Goal: Use online tool/utility: Utilize a website feature to perform a specific function

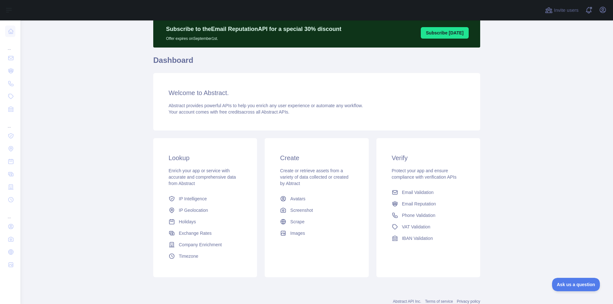
scroll to position [43, 0]
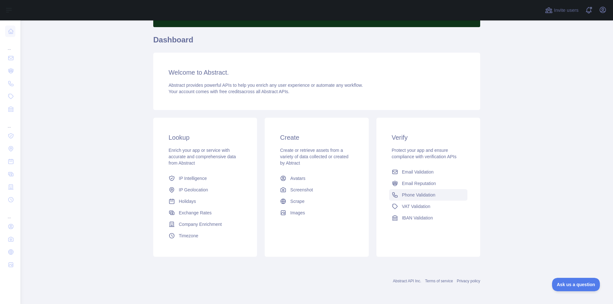
click at [413, 197] on span "Phone Validation" at bounding box center [419, 195] width 34 height 6
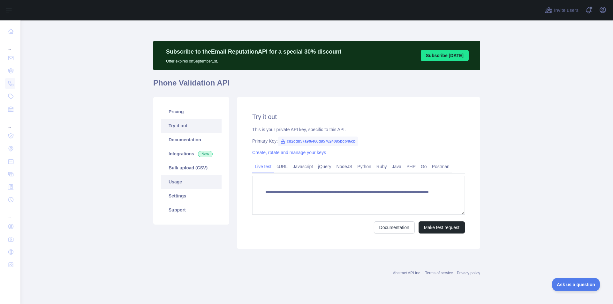
click at [175, 182] on link "Usage" at bounding box center [191, 182] width 61 height 14
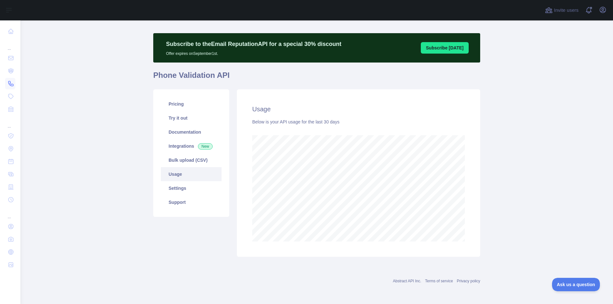
scroll to position [318989, 318746]
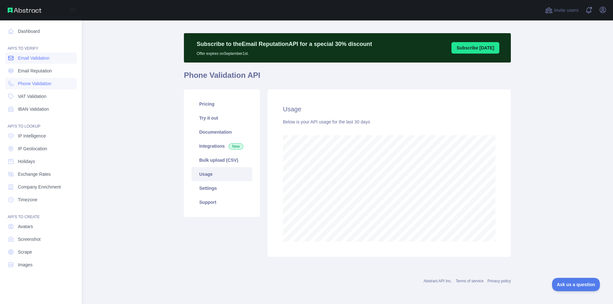
click at [40, 58] on span "Email Validation" at bounding box center [34, 58] width 32 height 6
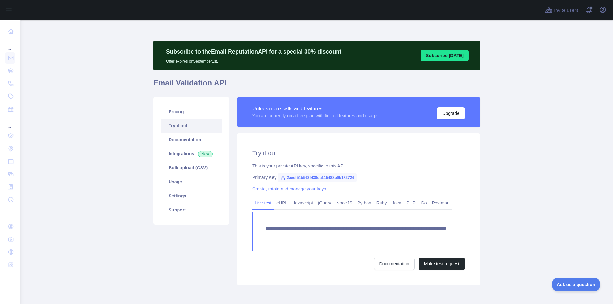
click at [441, 233] on textarea "**********" at bounding box center [358, 231] width 213 height 39
paste textarea
paste textarea "**********"
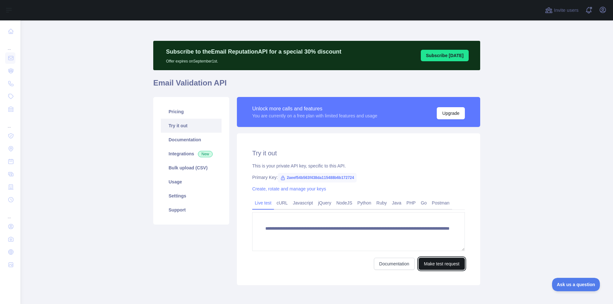
click at [438, 267] on button "Make test request" at bounding box center [442, 264] width 46 height 12
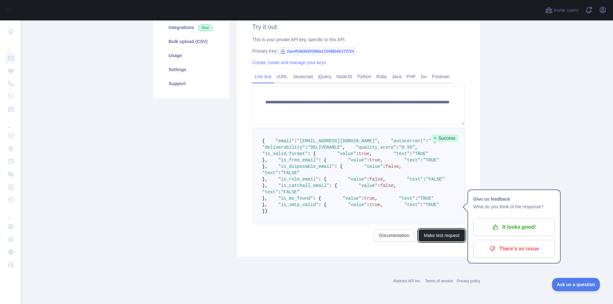
scroll to position [203, 0]
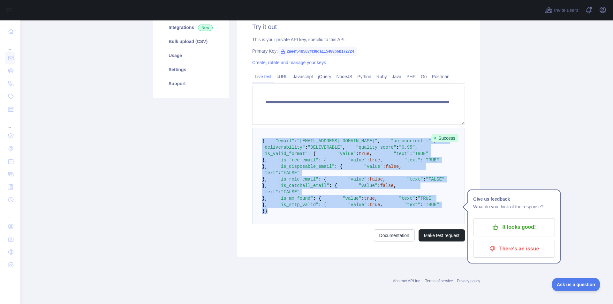
drag, startPoint x: 260, startPoint y: 64, endPoint x: 311, endPoint y: 274, distance: 216.8
click at [311, 224] on pre "{ "email" : "[EMAIL_ADDRESS][DOMAIN_NAME]" , "autocorrect" : "" , "deliverabili…" at bounding box center [358, 176] width 213 height 96
copy code "{ "email" : "[EMAIL_ADDRESS][DOMAIN_NAME]" , "autocorrect" : "" , "deliverabili…"
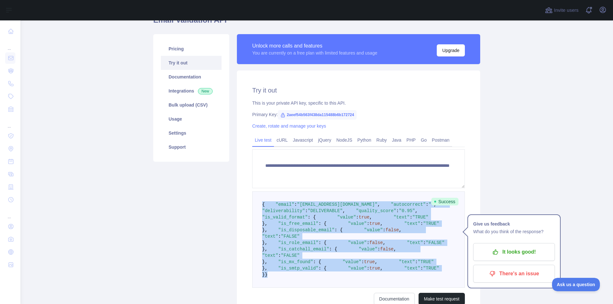
scroll to position [64, 0]
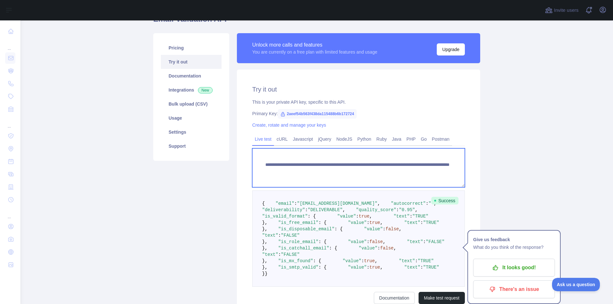
drag, startPoint x: 433, startPoint y: 174, endPoint x: 374, endPoint y: 174, distance: 59.7
click at [374, 174] on textarea "**********" at bounding box center [358, 167] width 213 height 39
paste textarea
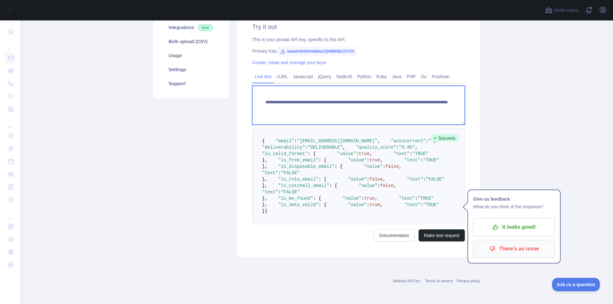
scroll to position [267, 0]
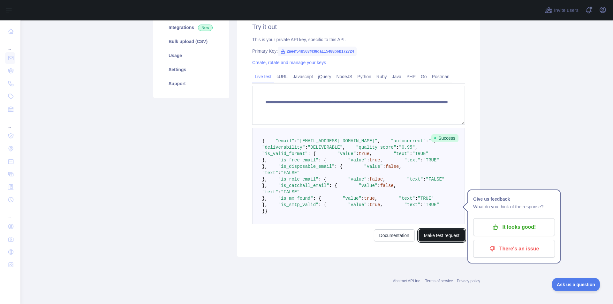
click at [436, 235] on button "Make test request" at bounding box center [442, 236] width 46 height 12
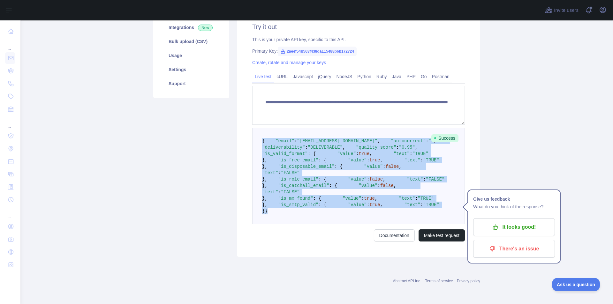
drag, startPoint x: 259, startPoint y: 96, endPoint x: 391, endPoint y: 209, distance: 174.1
click at [391, 209] on pre "{ "email" : "[EMAIL_ADDRESS][DOMAIN_NAME]" , "autocorrect" : "" , "deliverabili…" at bounding box center [358, 176] width 213 height 96
copy code "{ "email" : "[EMAIL_ADDRESS][DOMAIN_NAME]" , "autocorrect" : "" , "deliverabili…"
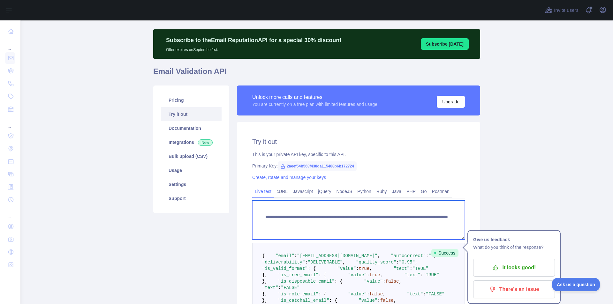
drag, startPoint x: 428, startPoint y: 223, endPoint x: 373, endPoint y: 224, distance: 55.9
click at [373, 224] on textarea "**********" at bounding box center [358, 220] width 213 height 39
paste textarea
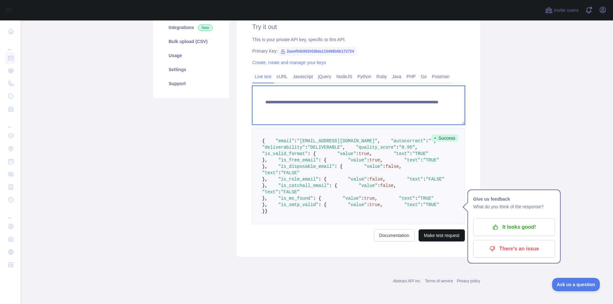
type textarea "**********"
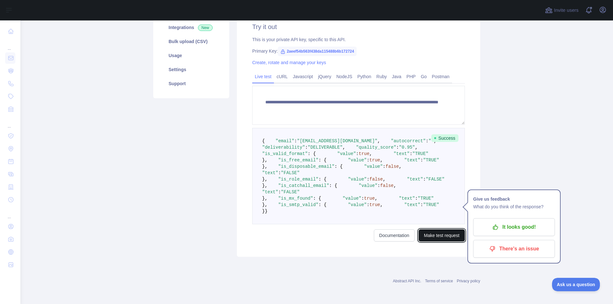
click at [433, 236] on button "Make test request" at bounding box center [442, 236] width 46 height 12
click at [558, 55] on main "**********" at bounding box center [316, 162] width 593 height 284
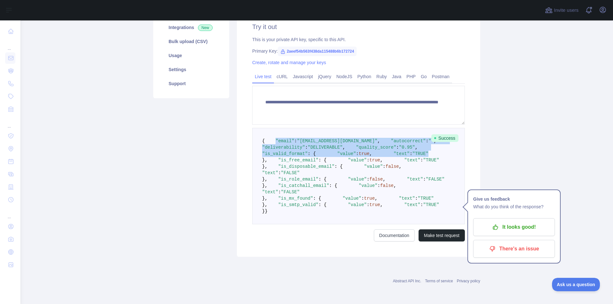
drag, startPoint x: 270, startPoint y: 133, endPoint x: 359, endPoint y: 171, distance: 97.0
click at [359, 171] on pre "{ "email" : "[EMAIL_ADDRESS][DOMAIN_NAME]" , "autocorrect" : "" , "deliverabili…" at bounding box center [358, 176] width 213 height 96
click at [374, 173] on pre "{ "email" : "[EMAIL_ADDRESS][DOMAIN_NAME]" , "autocorrect" : "" , "deliverabili…" at bounding box center [358, 176] width 213 height 96
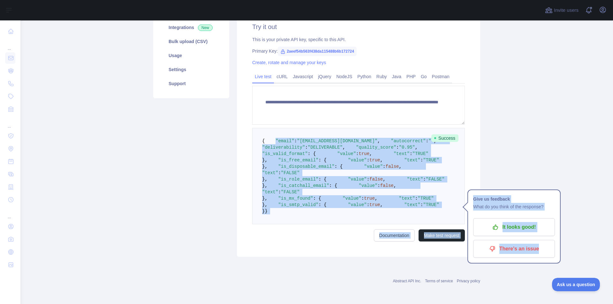
scroll to position [267, 0]
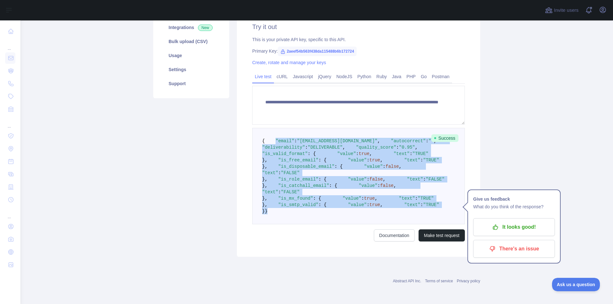
drag, startPoint x: 269, startPoint y: 132, endPoint x: 347, endPoint y: 211, distance: 111.1
click at [347, 211] on pre "{ "email" : "[EMAIL_ADDRESS][DOMAIN_NAME]" , "autocorrect" : "" , "deliverabili…" at bounding box center [358, 176] width 213 height 96
copy code ""email" : "[EMAIL_ADDRESS][DOMAIN_NAME]" , "autocorrect" : "" , "deliverability…"
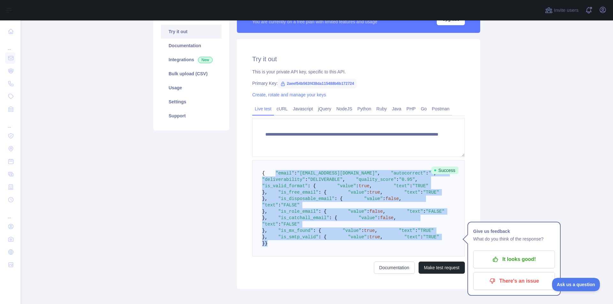
scroll to position [0, 0]
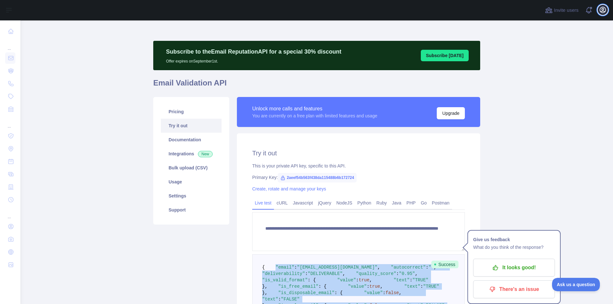
click at [602, 12] on icon "button" at bounding box center [603, 10] width 8 height 8
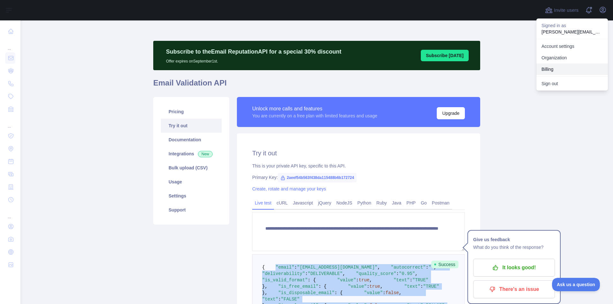
click at [546, 70] on button "Billing" at bounding box center [572, 69] width 72 height 11
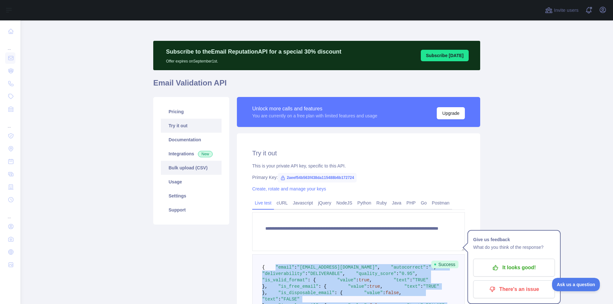
click at [182, 170] on link "Bulk upload (CSV)" at bounding box center [191, 168] width 61 height 14
